Goal: Information Seeking & Learning: Get advice/opinions

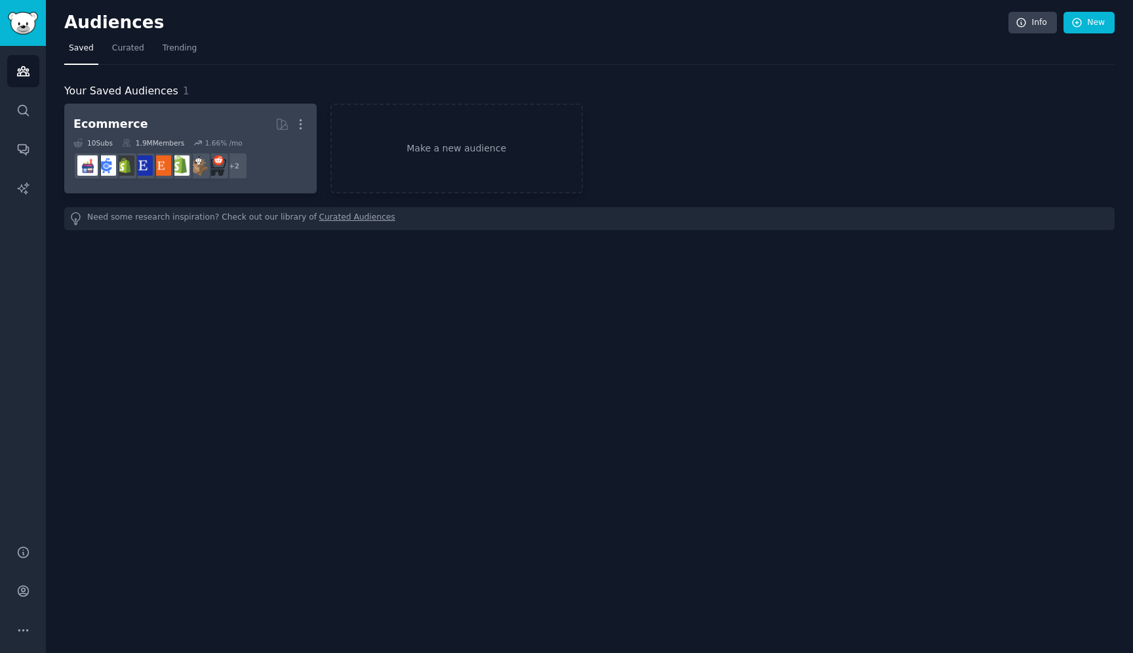
click at [190, 119] on h2 "Ecommerce More" at bounding box center [190, 124] width 234 height 23
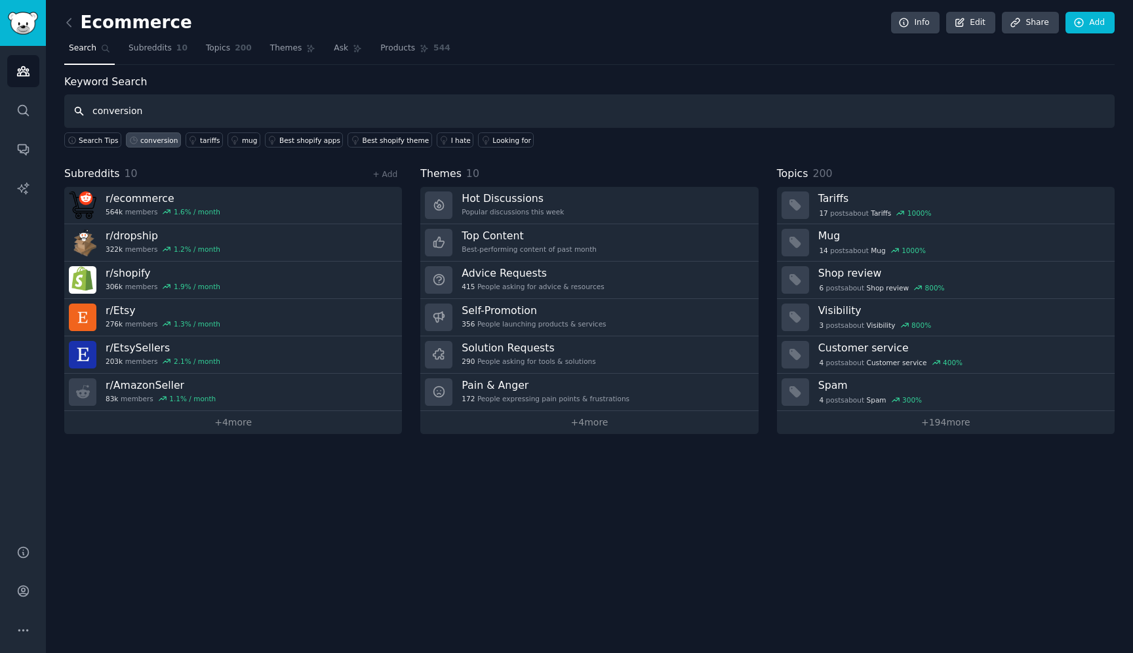
type input "conversion"
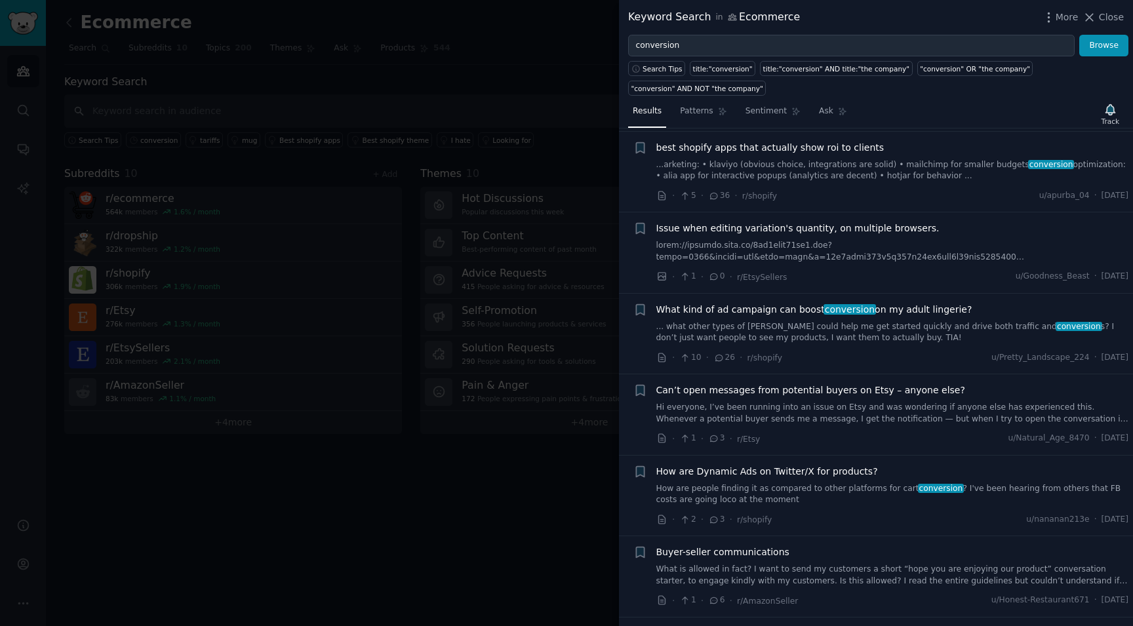
scroll to position [531, 0]
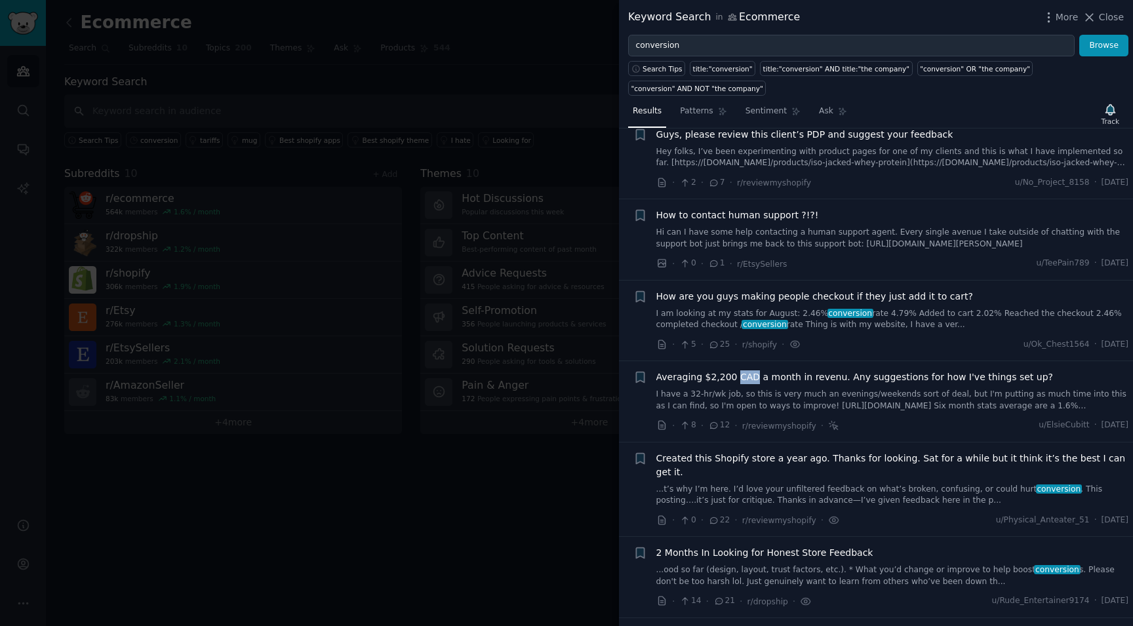
click at [938, 378] on span "Averaging $2,200 CAD a month in revenu. Any suggestions for how I've things set…" at bounding box center [854, 378] width 397 height 14
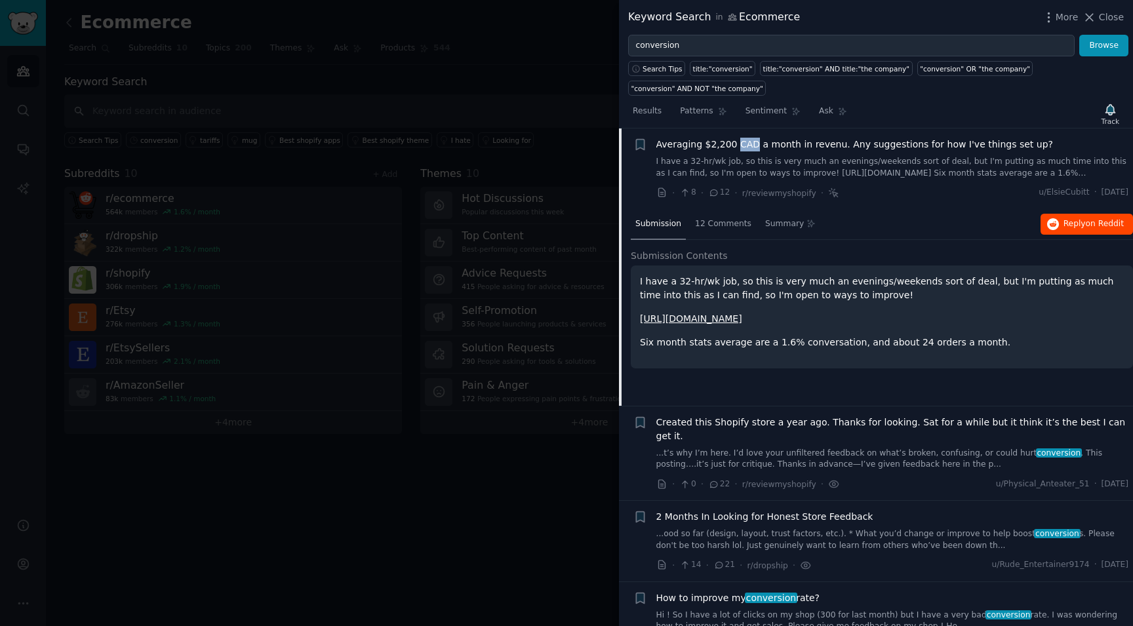
scroll to position [763, 0]
click at [1053, 226] on icon "button" at bounding box center [1053, 224] width 12 height 12
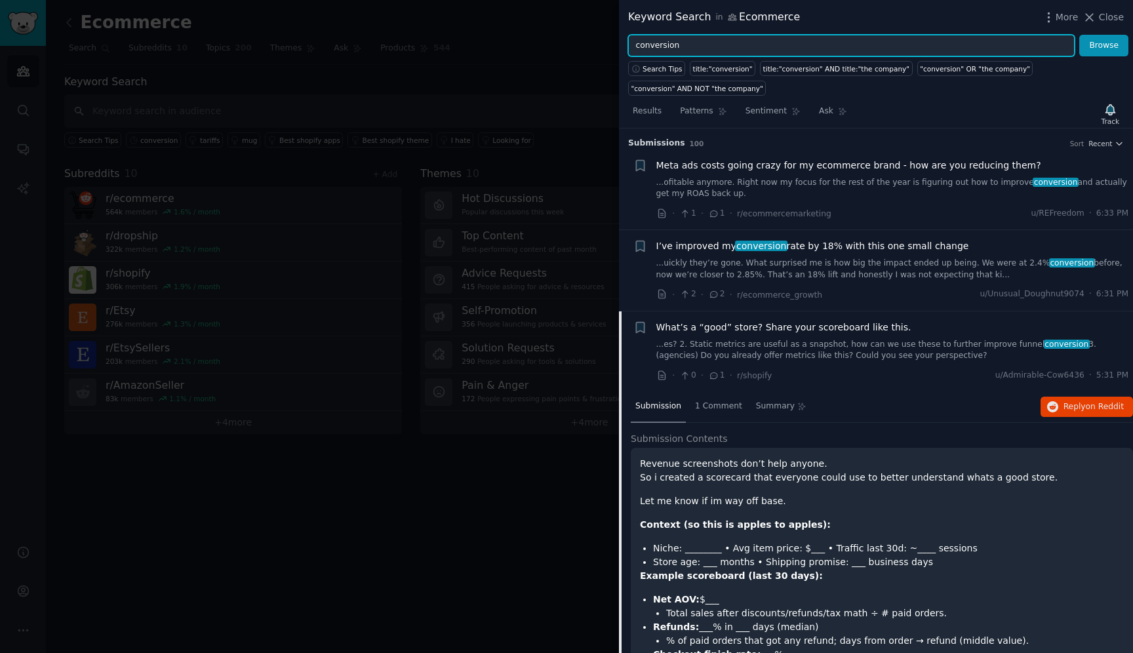
drag, startPoint x: 740, startPoint y: 48, endPoint x: 658, endPoint y: 47, distance: 82.0
click at [658, 47] on input "conversion" at bounding box center [851, 46] width 447 height 22
click at [702, 49] on input "conversion" at bounding box center [851, 46] width 447 height 22
click at [1079, 35] on button "Browse" at bounding box center [1103, 46] width 49 height 22
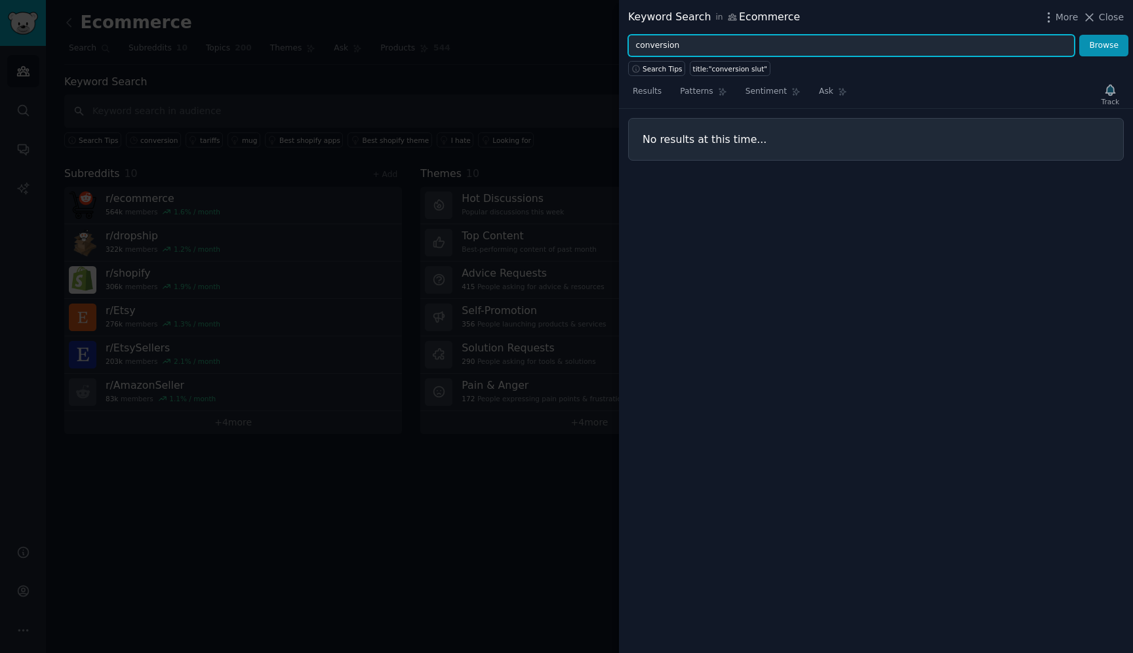
type input "conversion"
click at [1079, 35] on button "Browse" at bounding box center [1103, 46] width 49 height 22
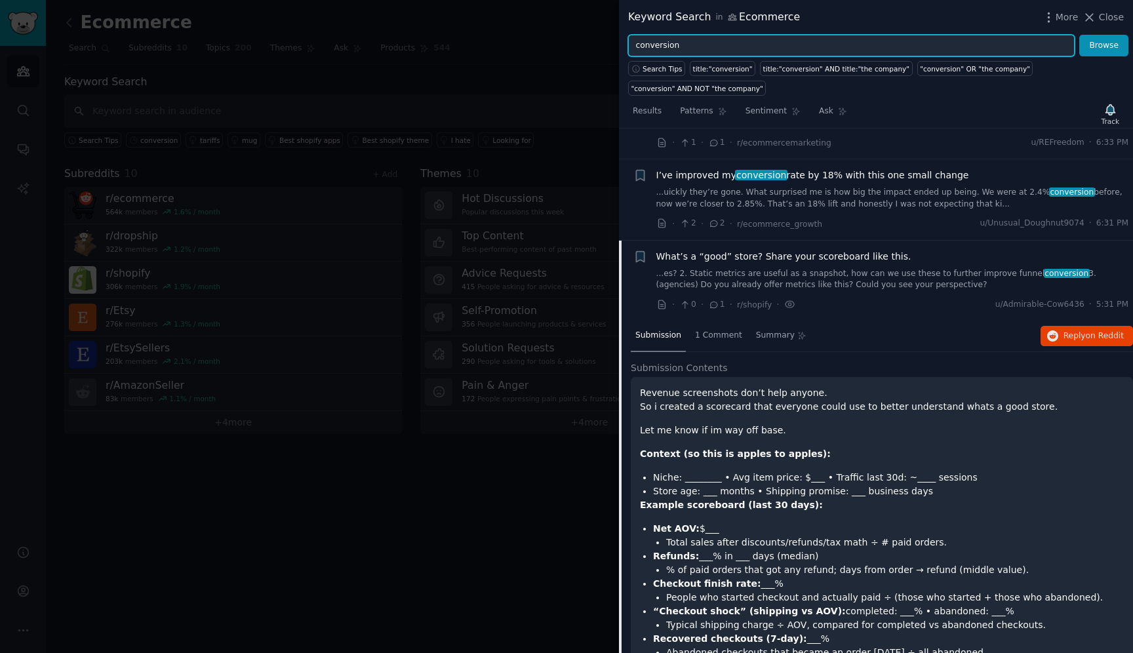
scroll to position [52, 0]
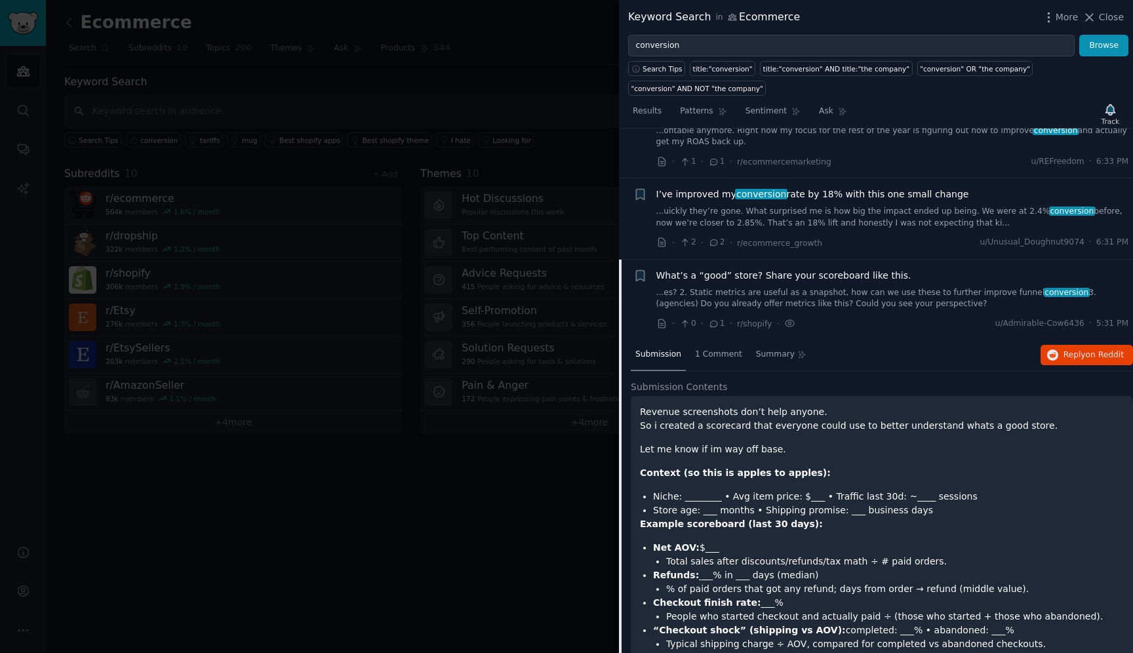
click at [810, 275] on span "What’s a “good” store? Share your scoreboard like this." at bounding box center [783, 276] width 255 height 14
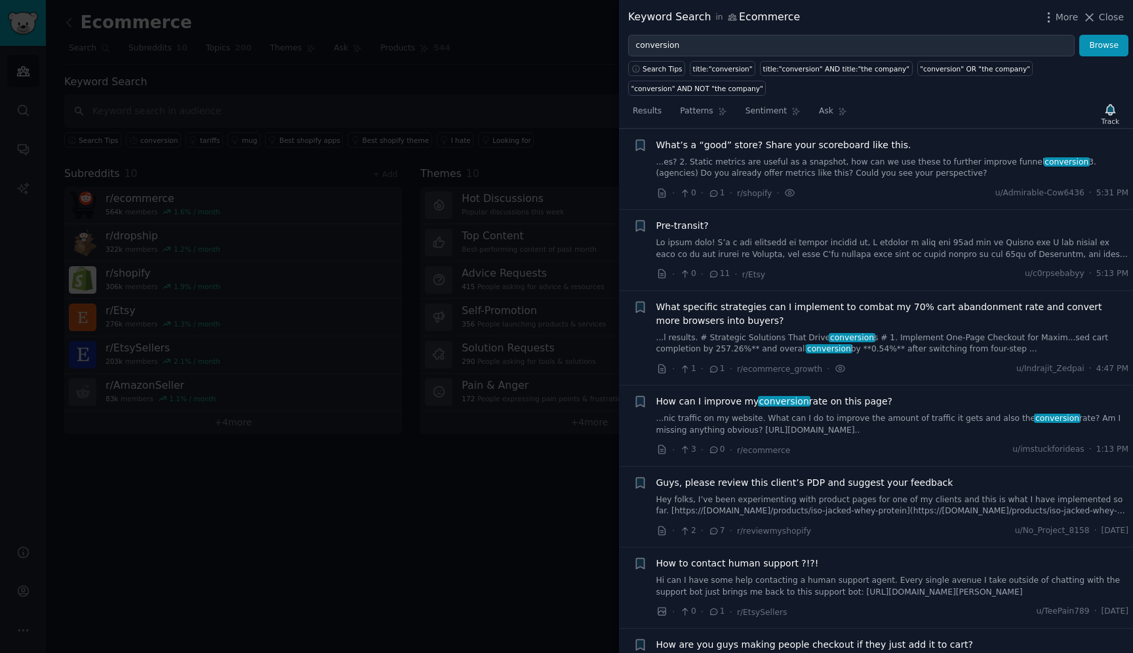
scroll to position [183, 0]
click at [790, 315] on span "What specific strategies can I implement to combat my 70% cart abandonment rate…" at bounding box center [892, 314] width 473 height 28
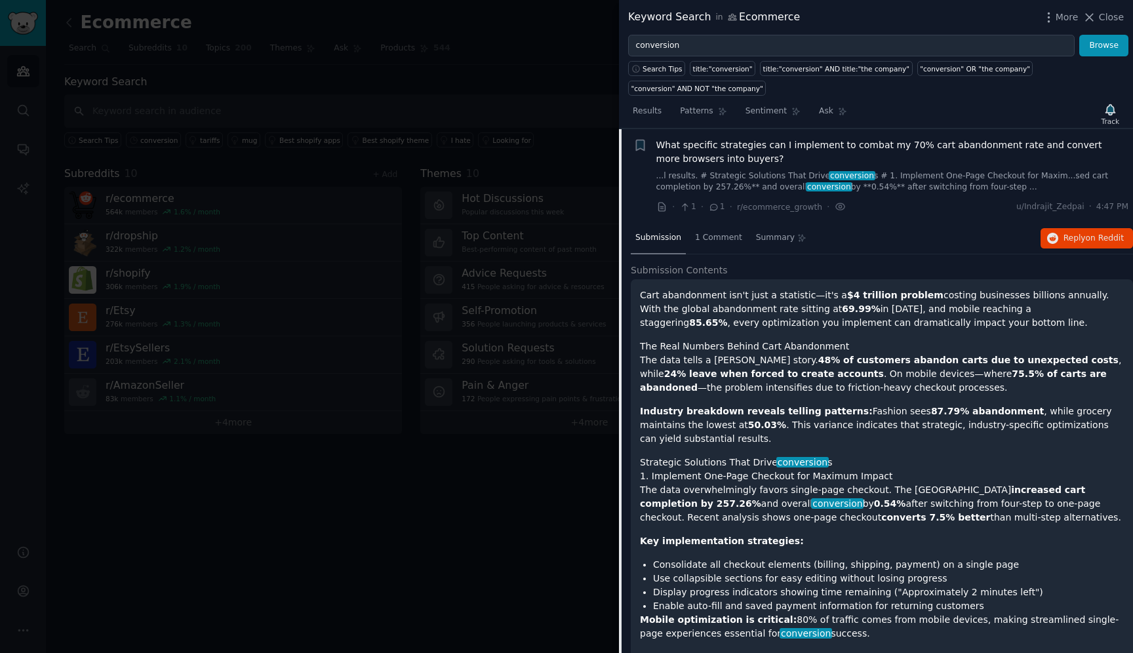
scroll to position [345, 0]
click at [1105, 242] on span "on Reddit" at bounding box center [1105, 237] width 38 height 9
click at [705, 148] on span "What specific strategies can I implement to combat my 70% cart abandonment rate…" at bounding box center [892, 152] width 473 height 28
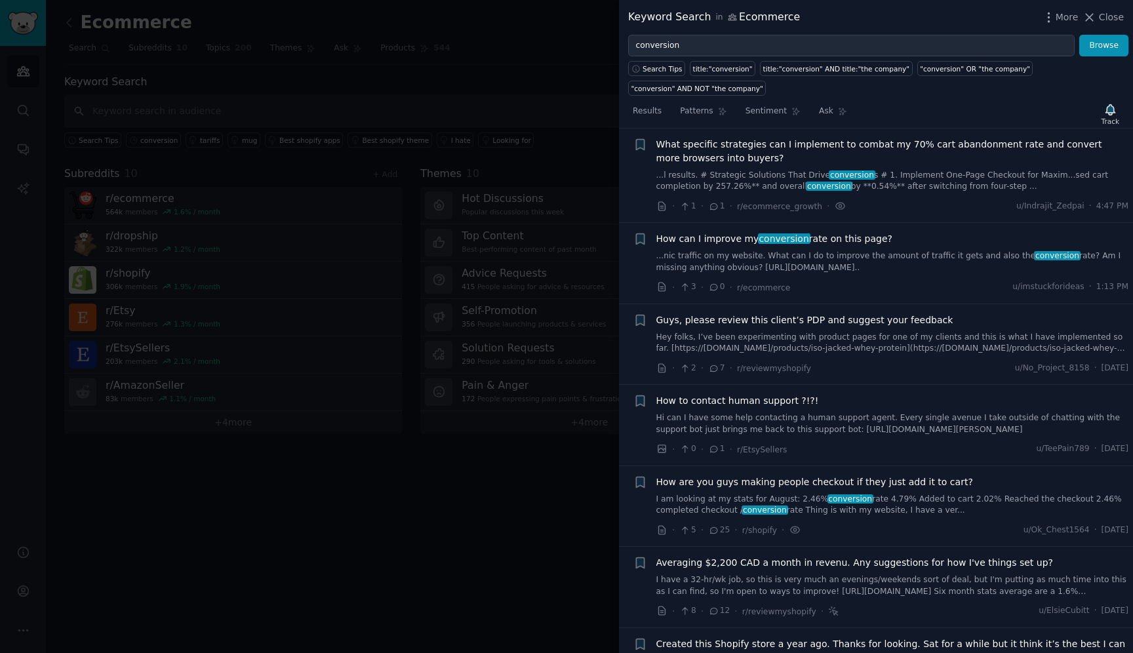
click at [704, 245] on span "How can I improve my conversion rate on this page?" at bounding box center [774, 239] width 236 height 14
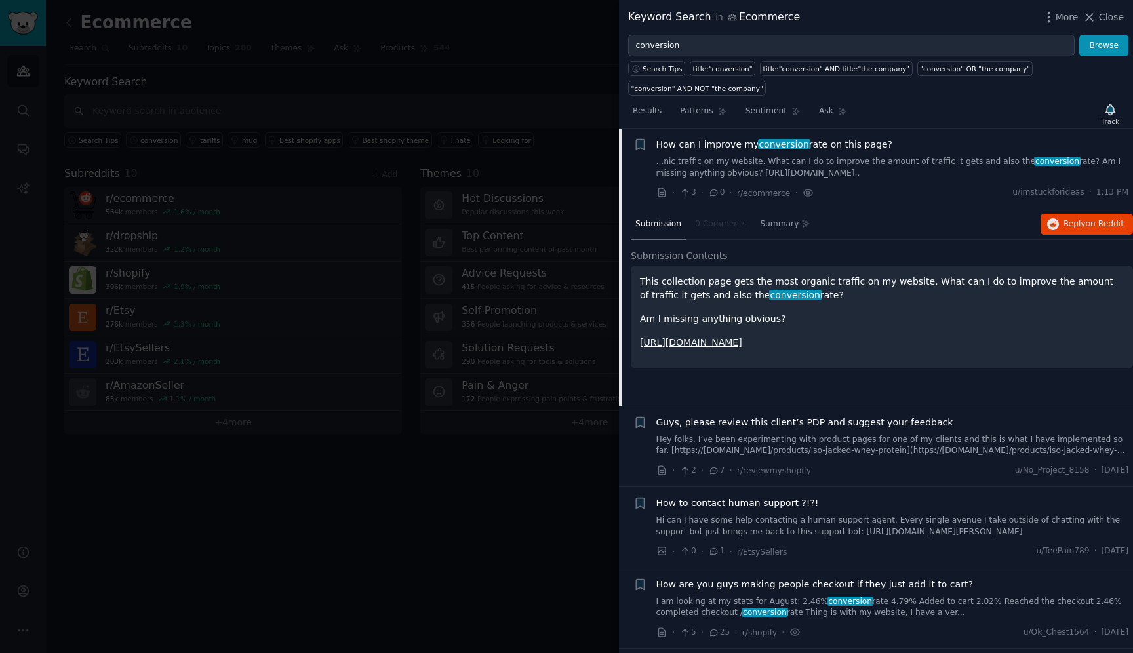
scroll to position [439, 0]
click at [1117, 231] on button "Reply on Reddit" at bounding box center [1087, 224] width 92 height 21
click at [863, 153] on div "How can I improve my conversion rate on this page? ...nic traffic on my website…" at bounding box center [892, 158] width 473 height 41
click at [852, 147] on span "How can I improve my conversion rate on this page?" at bounding box center [774, 145] width 236 height 14
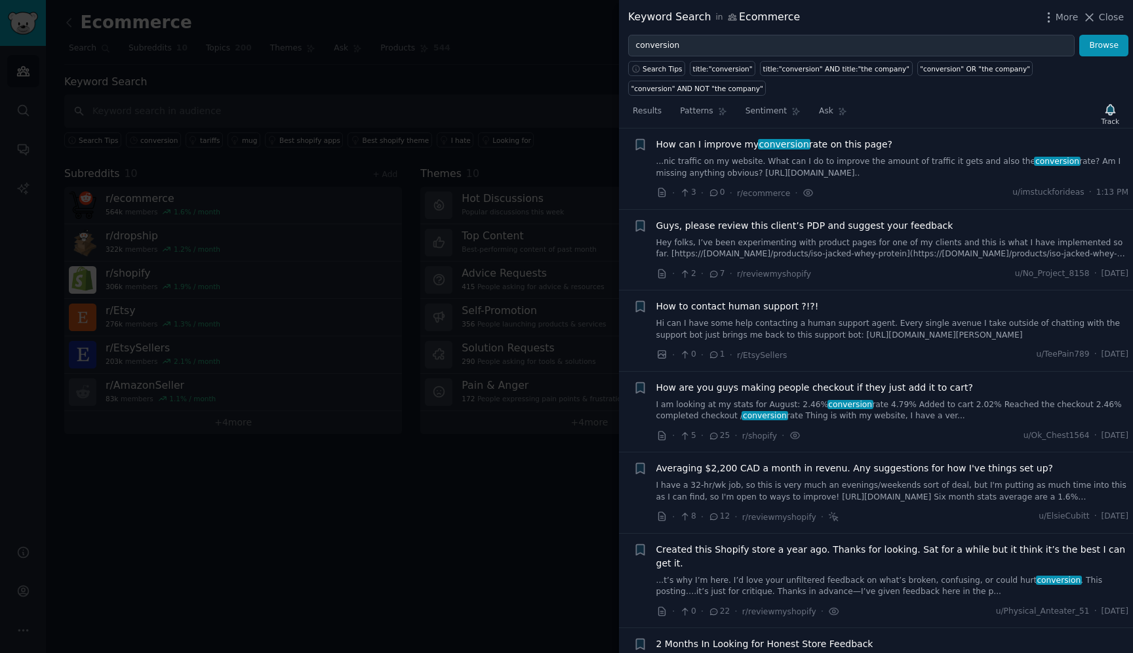
click at [835, 225] on span "Guys, please review this client’s PDP and suggest your feedback" at bounding box center [804, 226] width 297 height 14
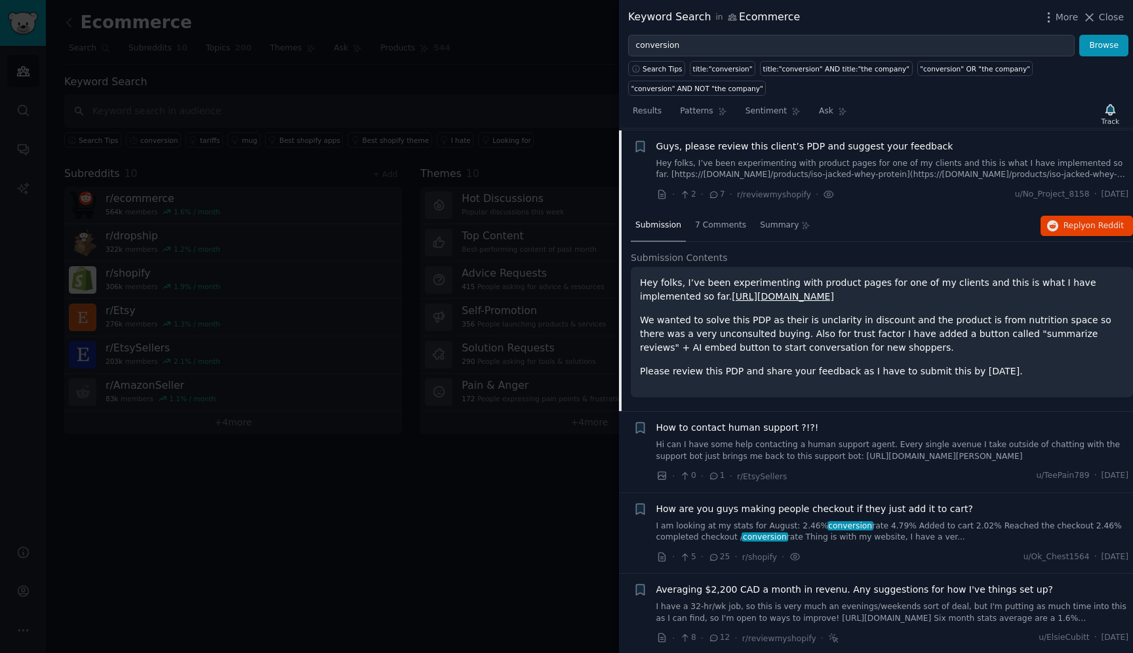
scroll to position [521, 0]
click at [1098, 230] on button "Reply on Reddit" at bounding box center [1087, 224] width 92 height 21
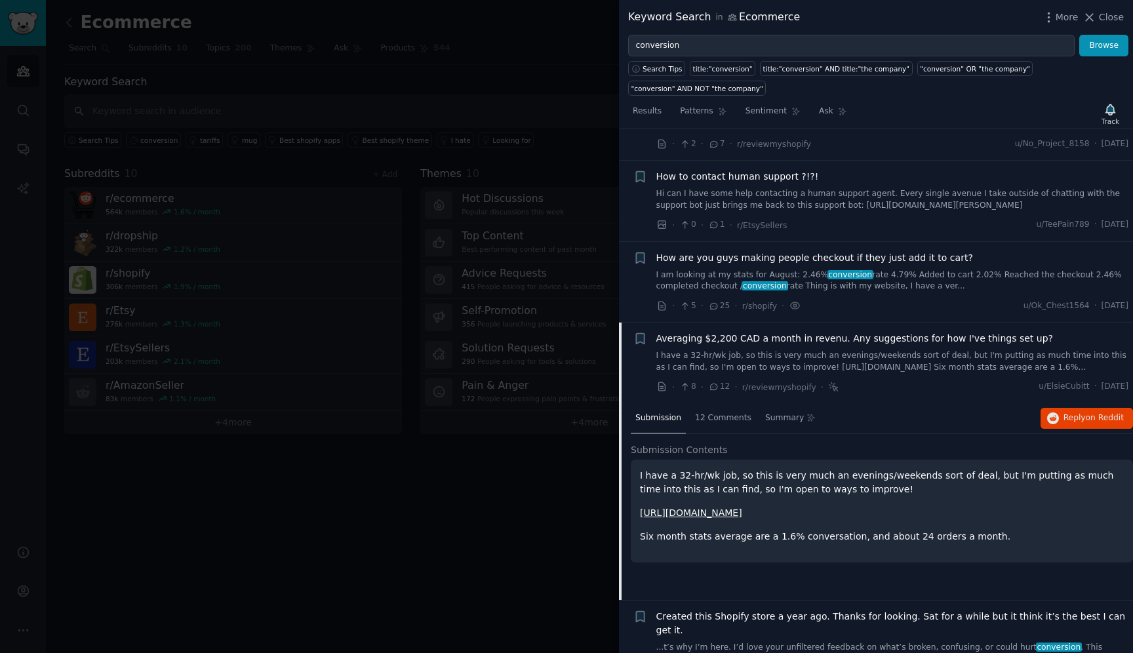
scroll to position [570, 0]
click at [793, 340] on span "Averaging $2,200 CAD a month in revenu. Any suggestions for how I've things set…" at bounding box center [854, 338] width 397 height 14
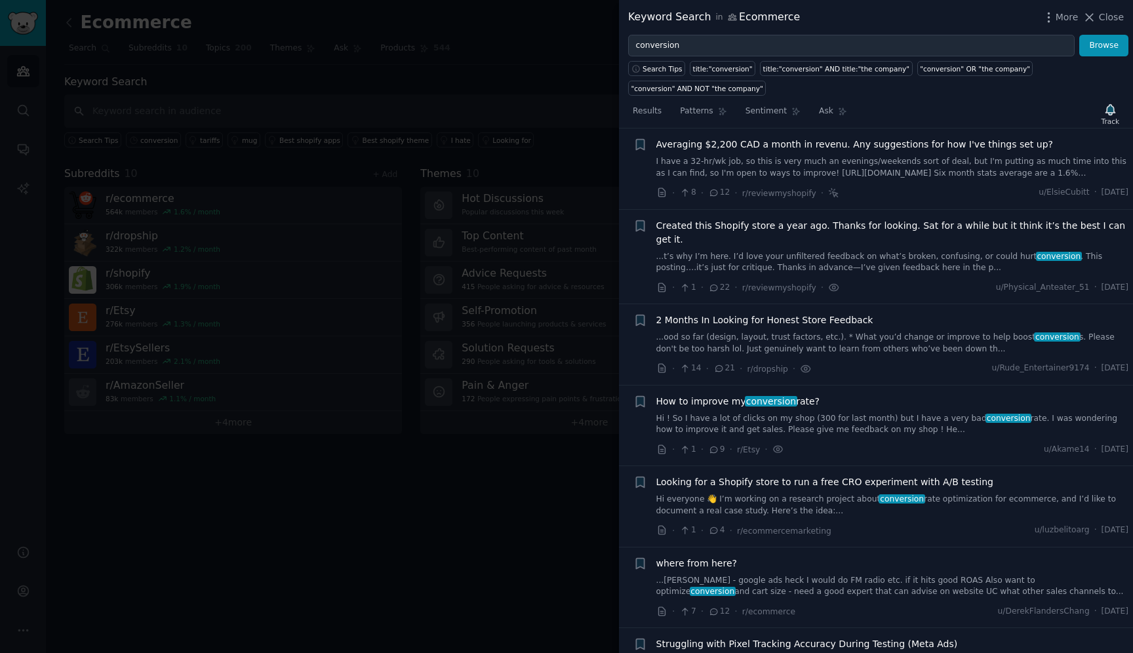
scroll to position [763, 0]
click at [674, 166] on link "I have a 32-hr/wk job, so this is very much an evenings/weekends sort of deal, …" at bounding box center [892, 167] width 473 height 23
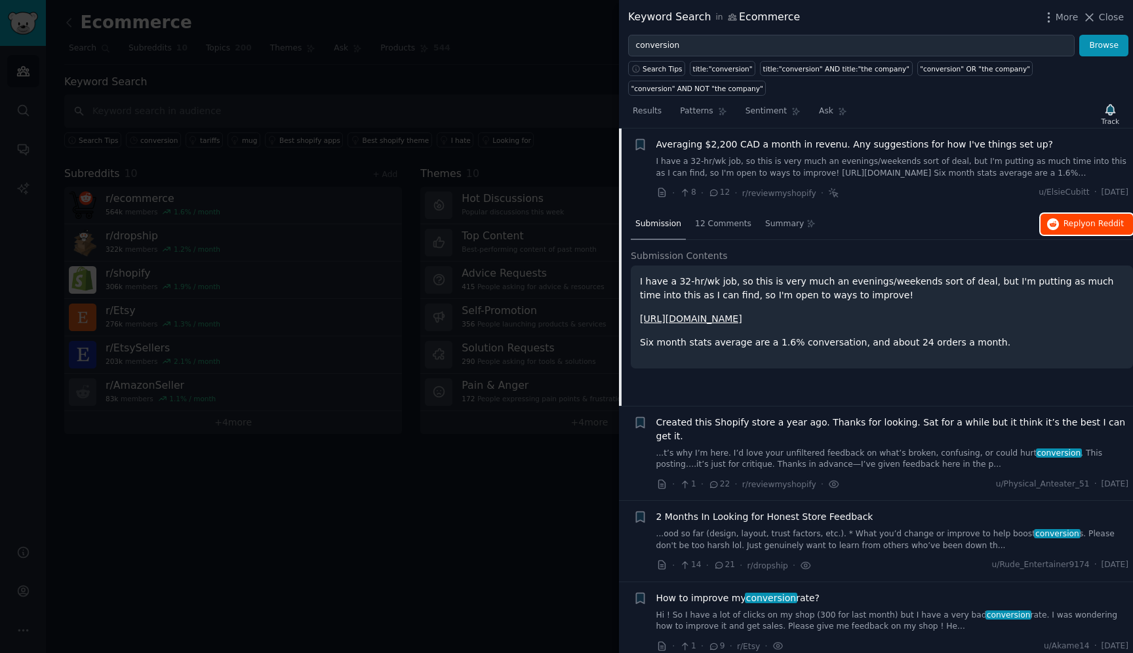
click at [1062, 224] on button "Reply on Reddit" at bounding box center [1087, 224] width 92 height 21
